Goal: Check status: Check status

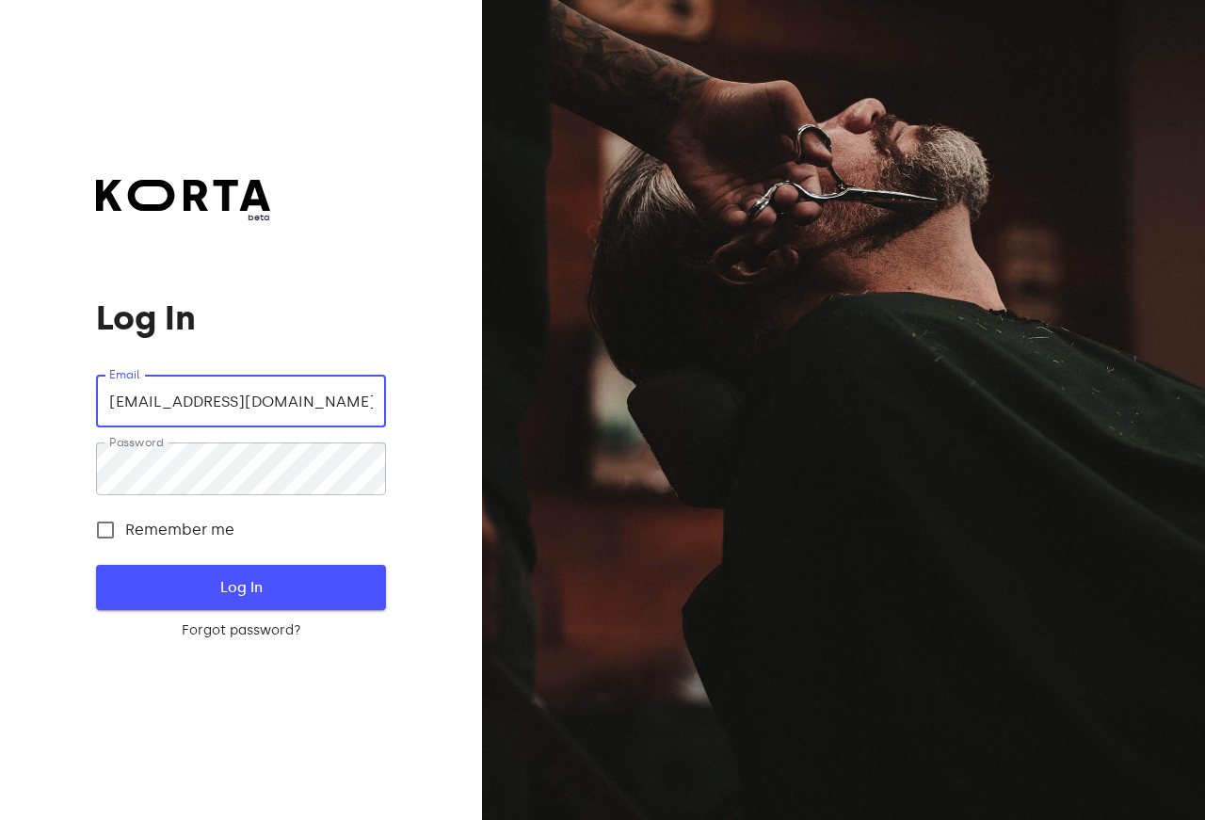
type input "[EMAIL_ADDRESS][DOMAIN_NAME]"
click at [249, 588] on span "Log In" at bounding box center [240, 587] width 229 height 24
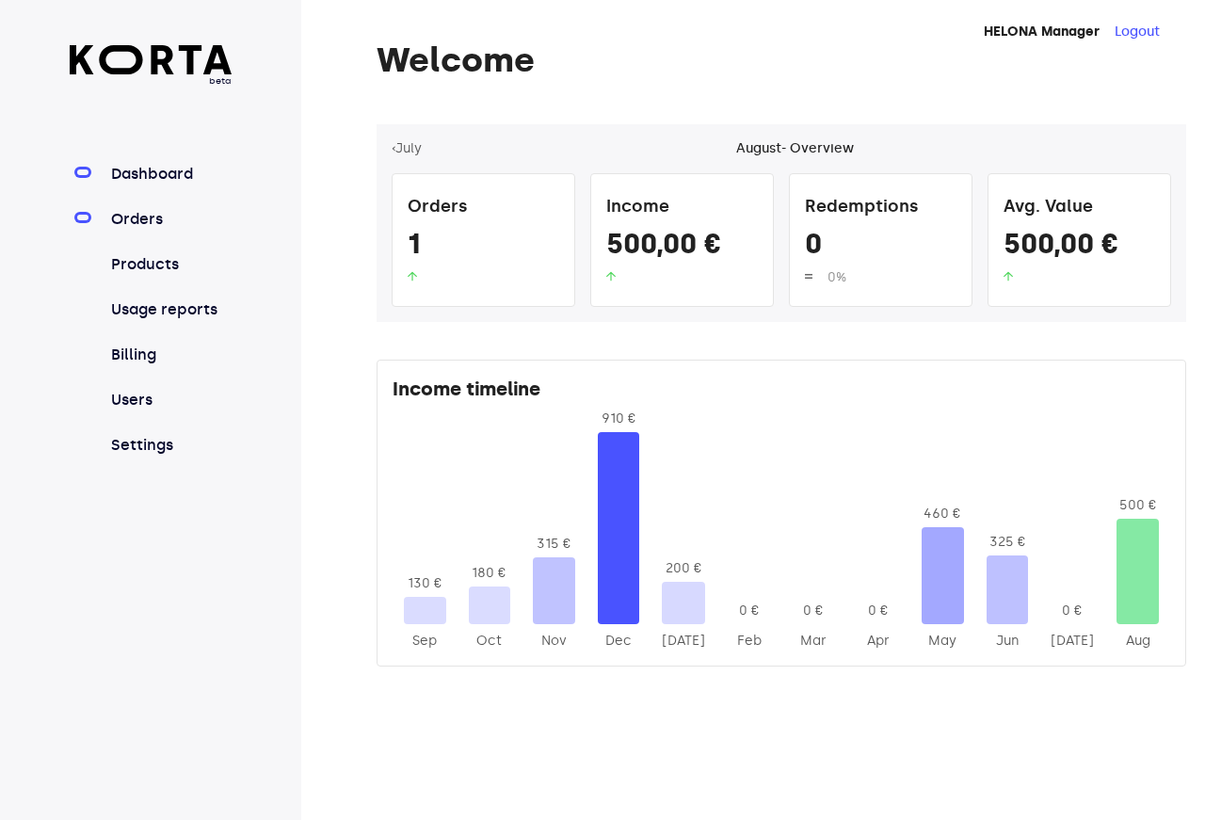
click at [140, 213] on link "Orders" at bounding box center [169, 219] width 125 height 23
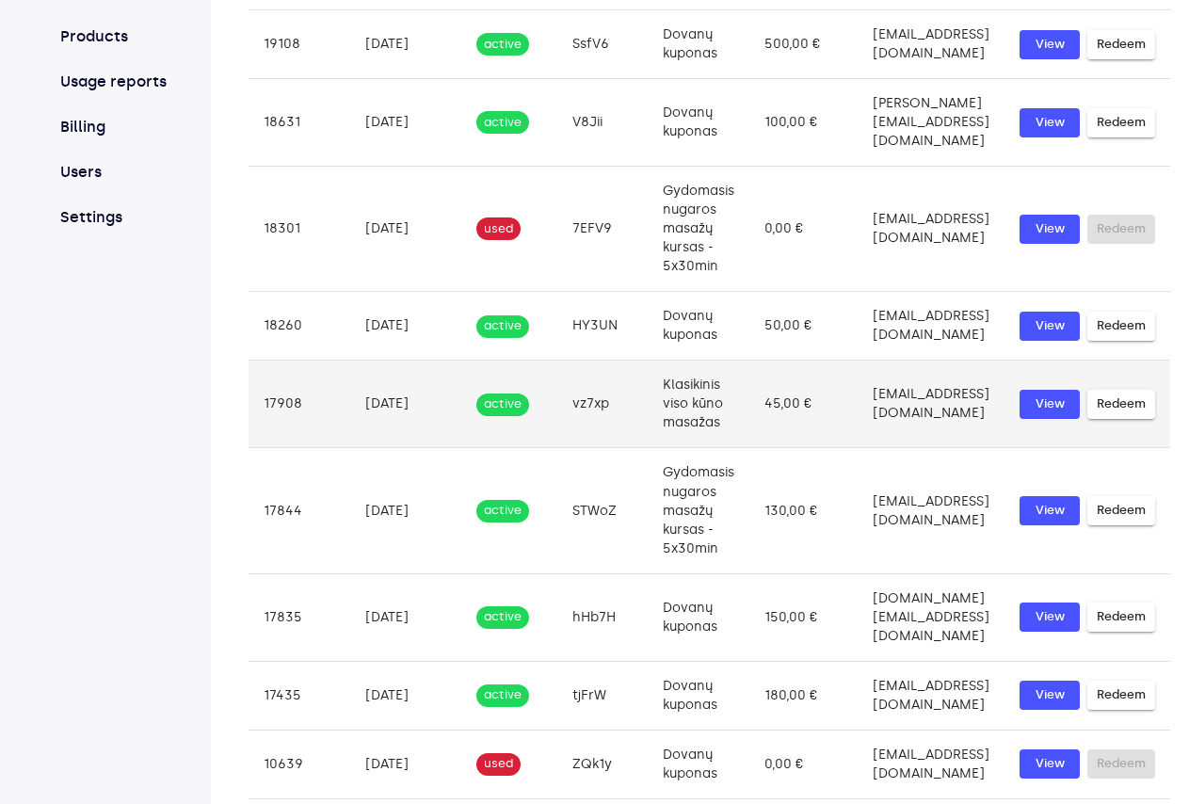
scroll to position [305, 0]
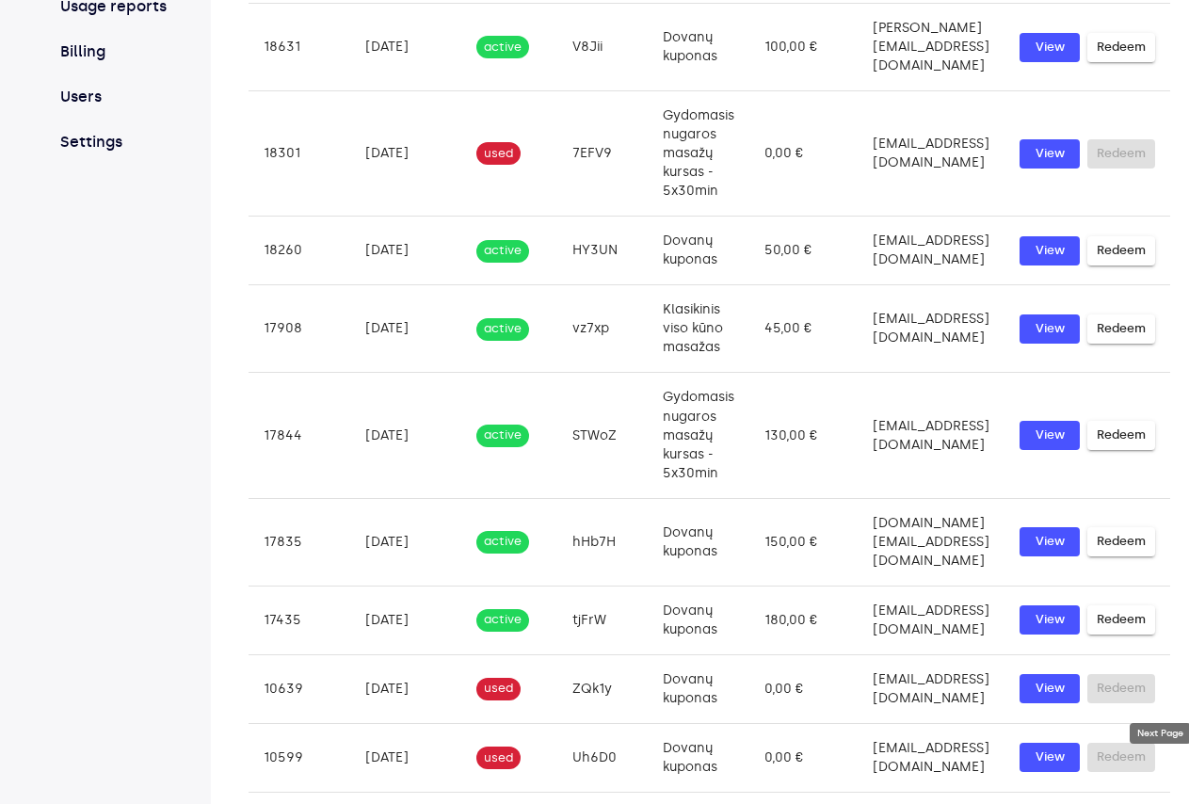
click at [1114, 806] on span "chevron_right" at bounding box center [1102, 817] width 23 height 23
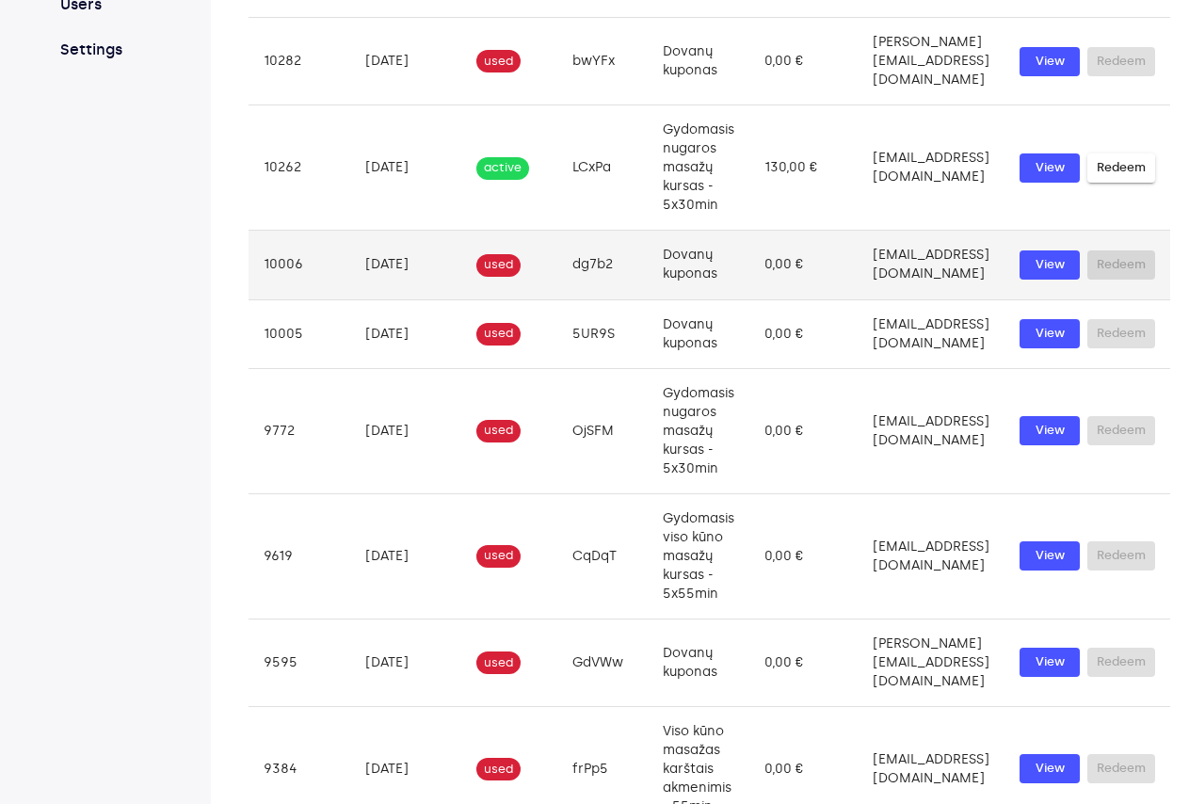
scroll to position [399, 0]
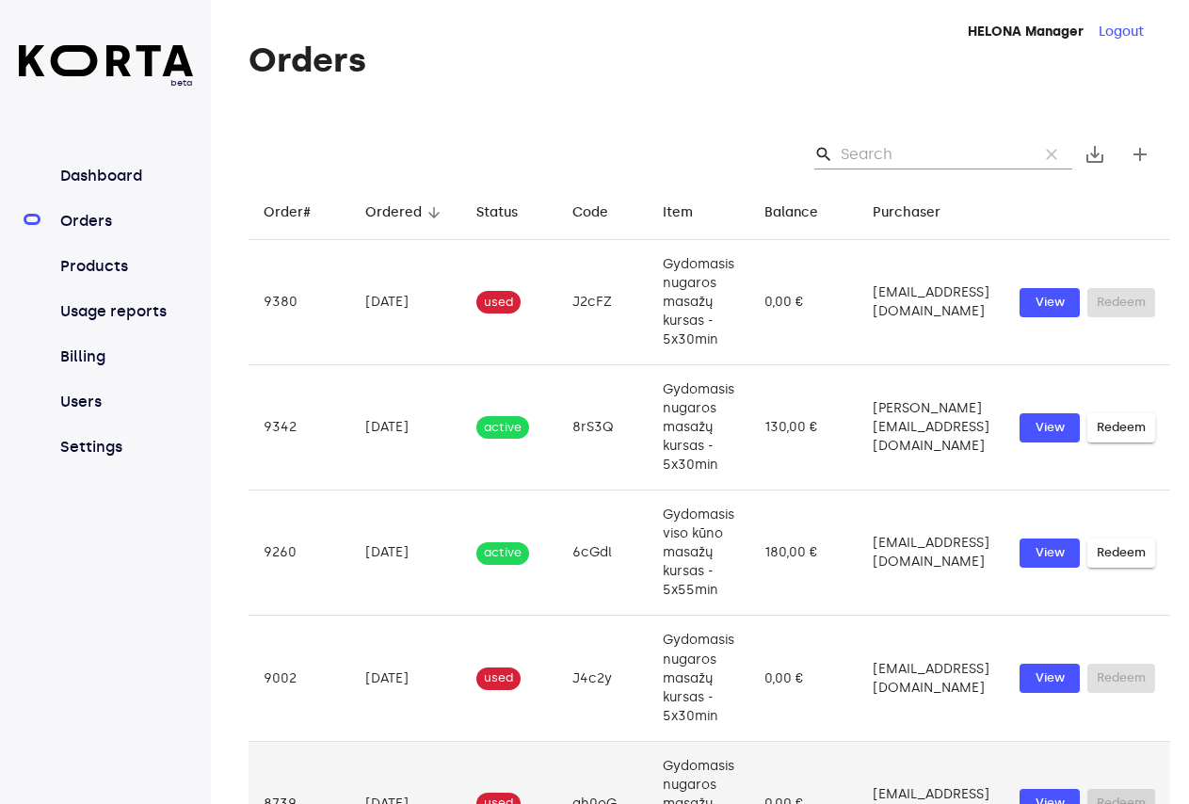
scroll to position [512, 0]
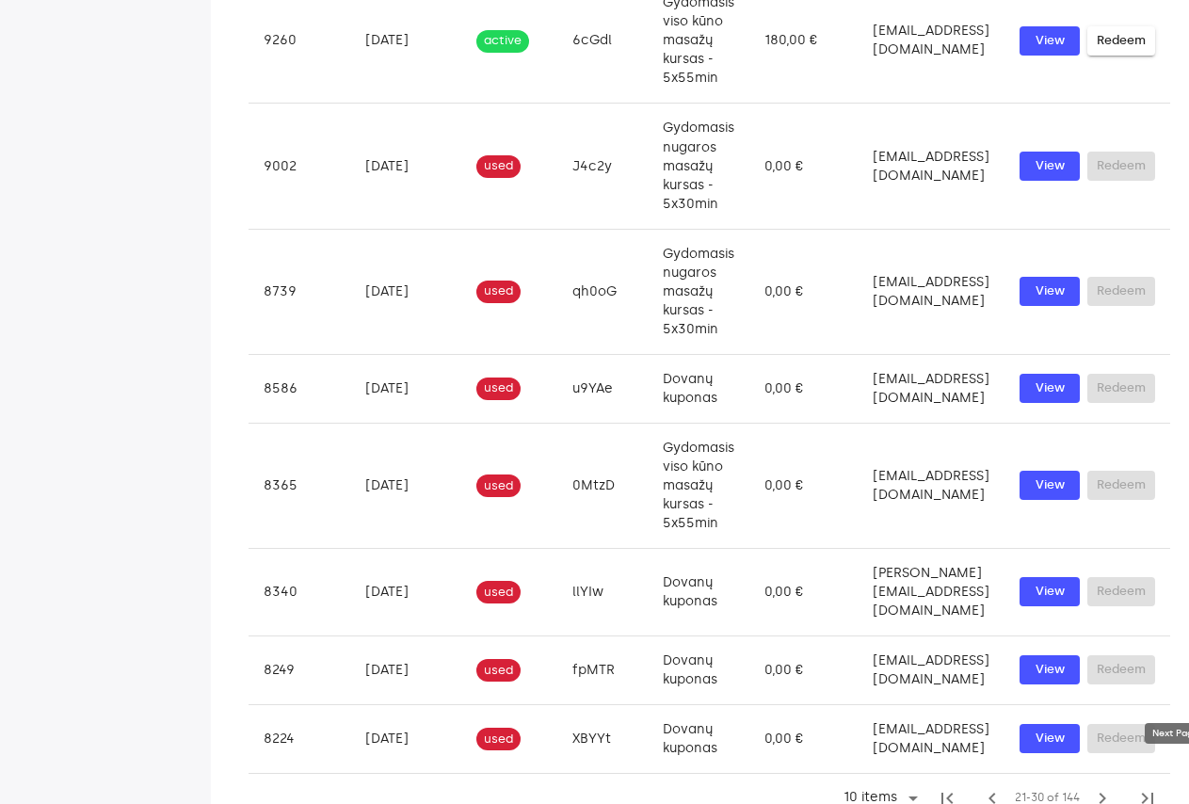
click at [1114, 787] on span "chevron_right" at bounding box center [1102, 798] width 23 height 23
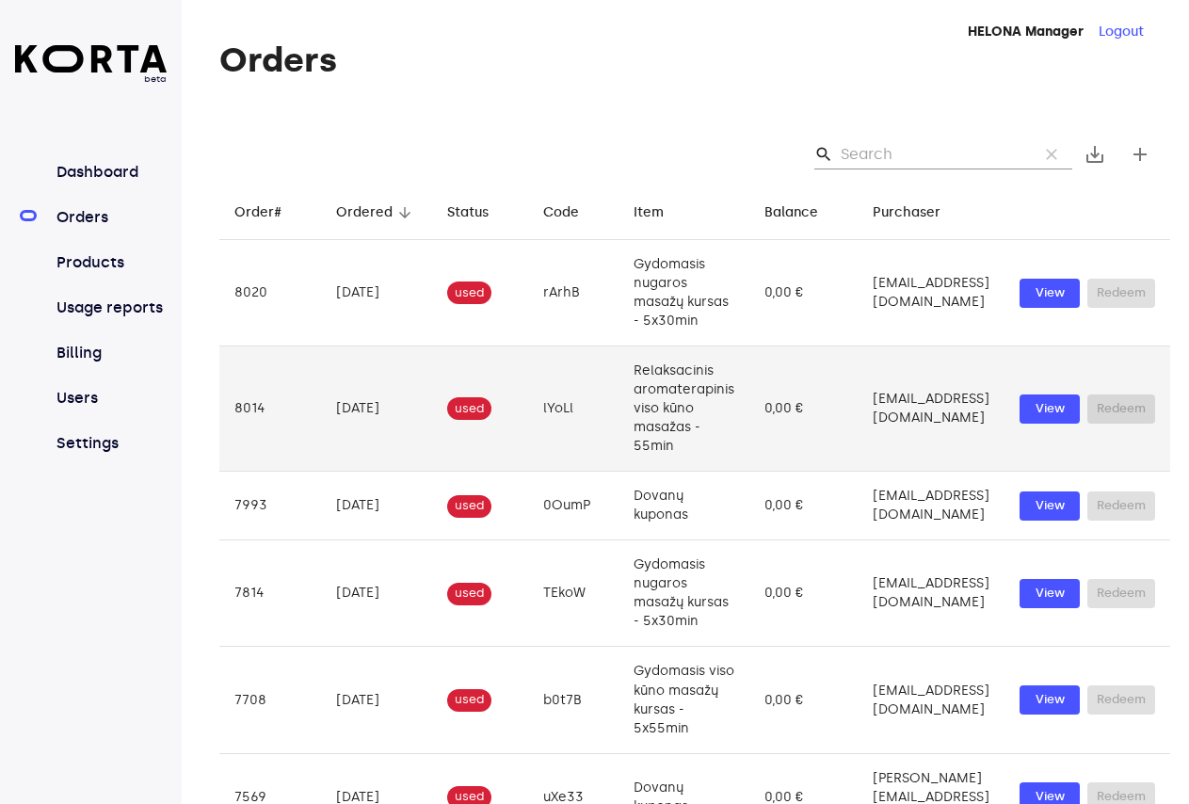
scroll to position [418, 0]
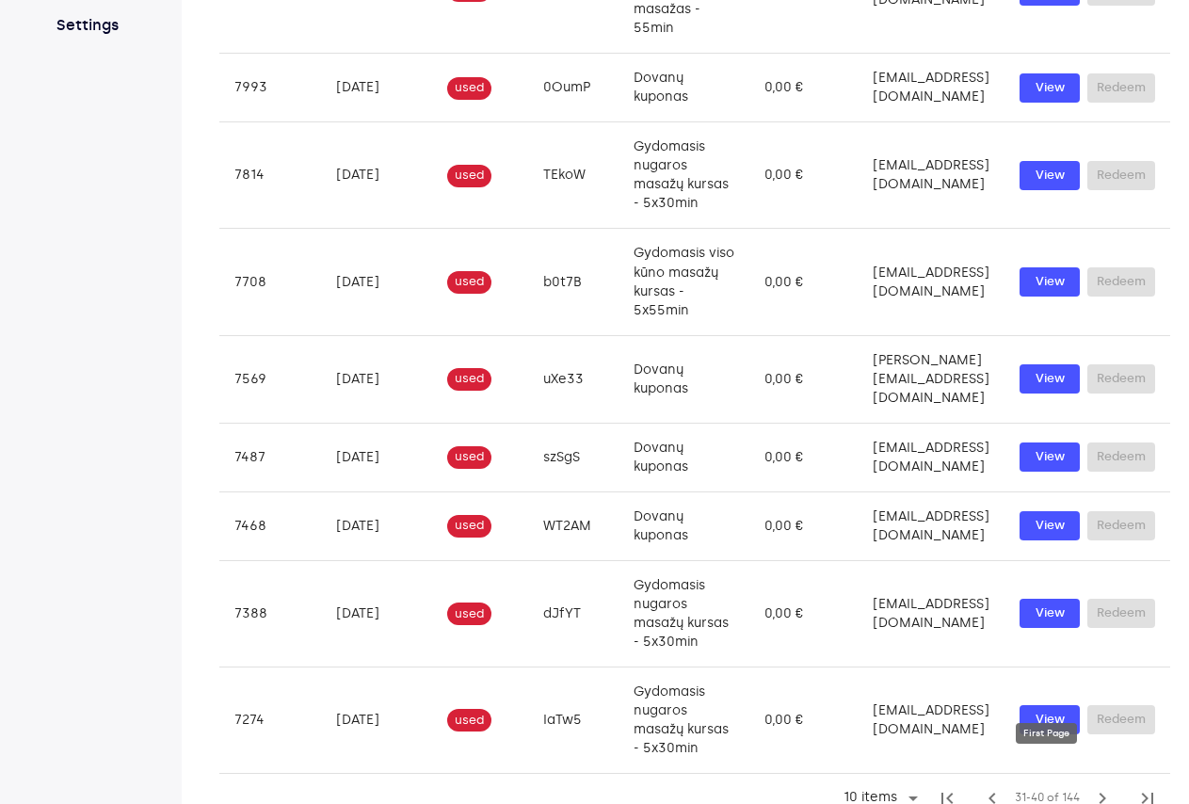
click at [958, 787] on span "first_page" at bounding box center [947, 798] width 23 height 23
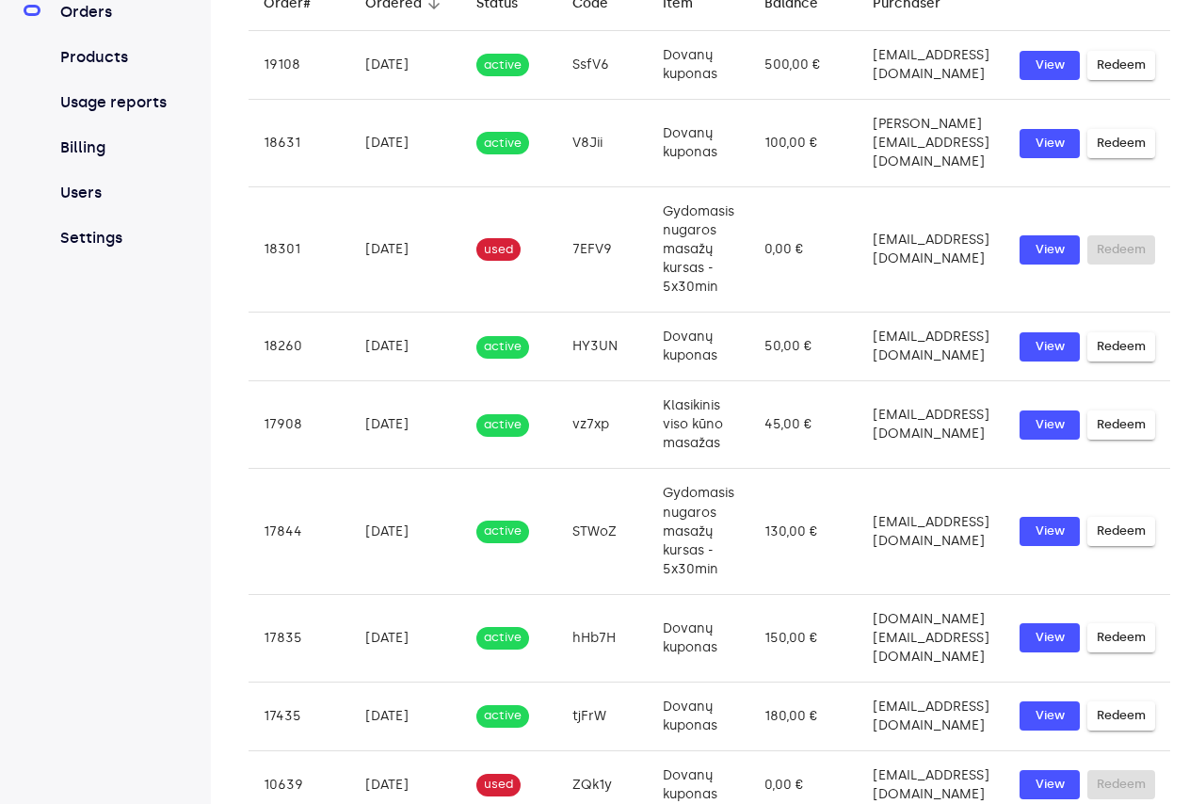
scroll to position [0, 0]
